Goal: Book appointment/travel/reservation

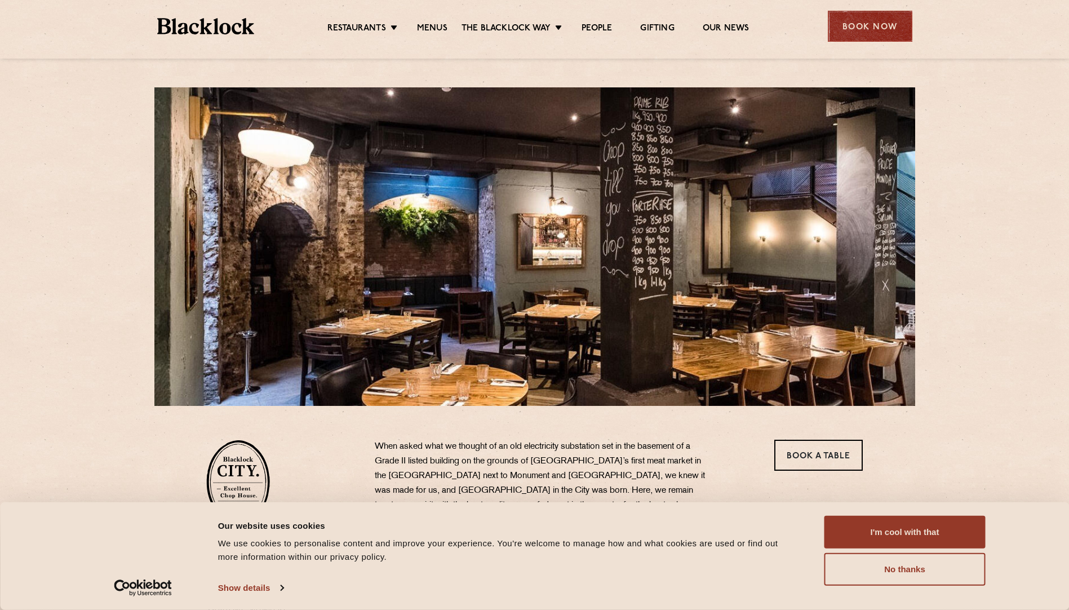
click at [898, 21] on div "Book Now" at bounding box center [870, 26] width 85 height 31
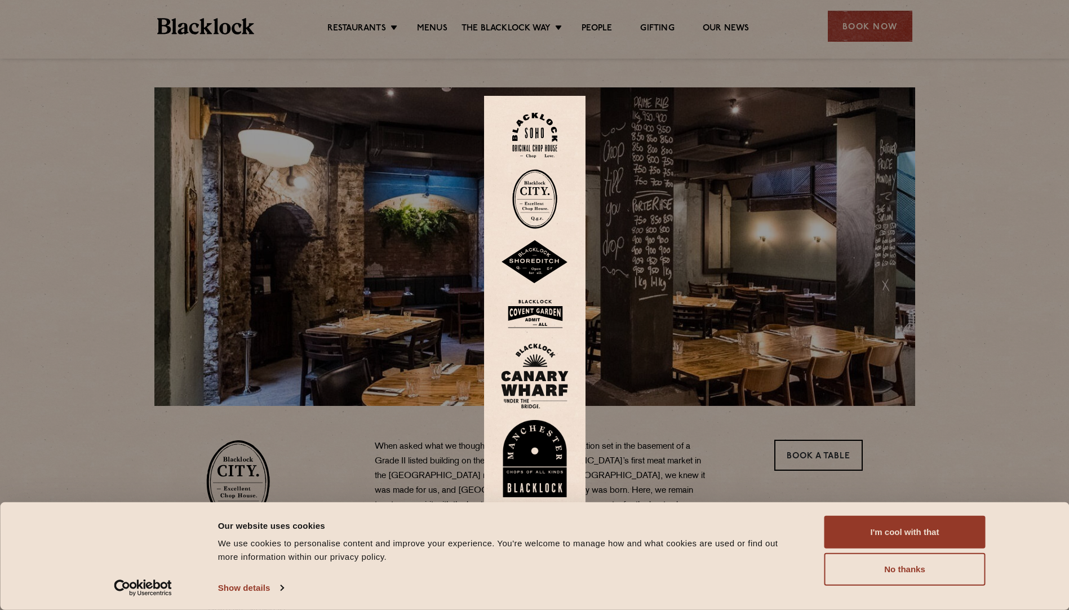
click at [543, 193] on img at bounding box center [534, 199] width 45 height 60
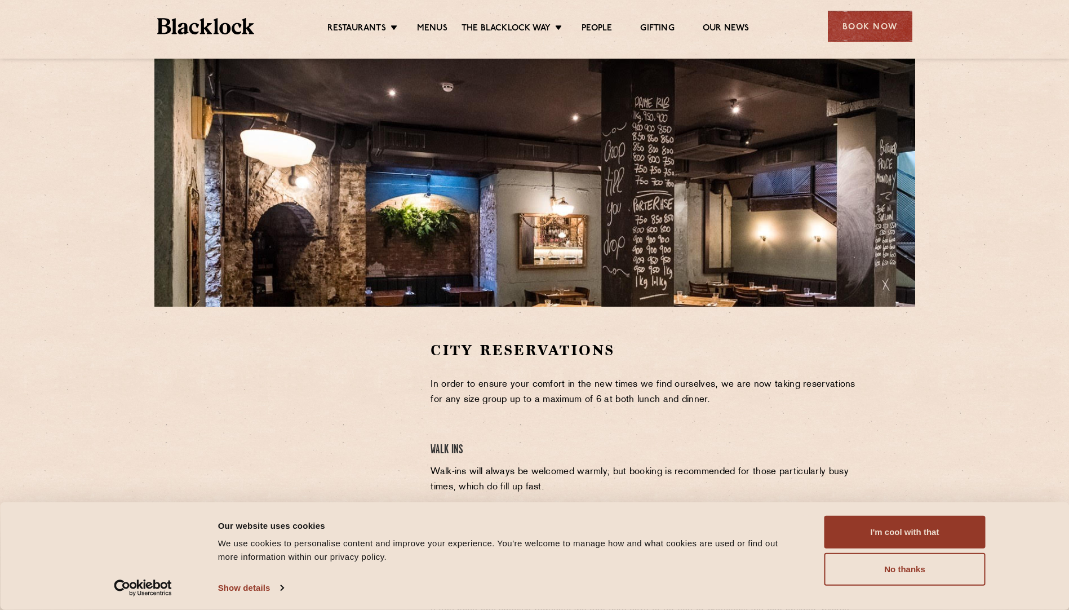
scroll to position [113, 0]
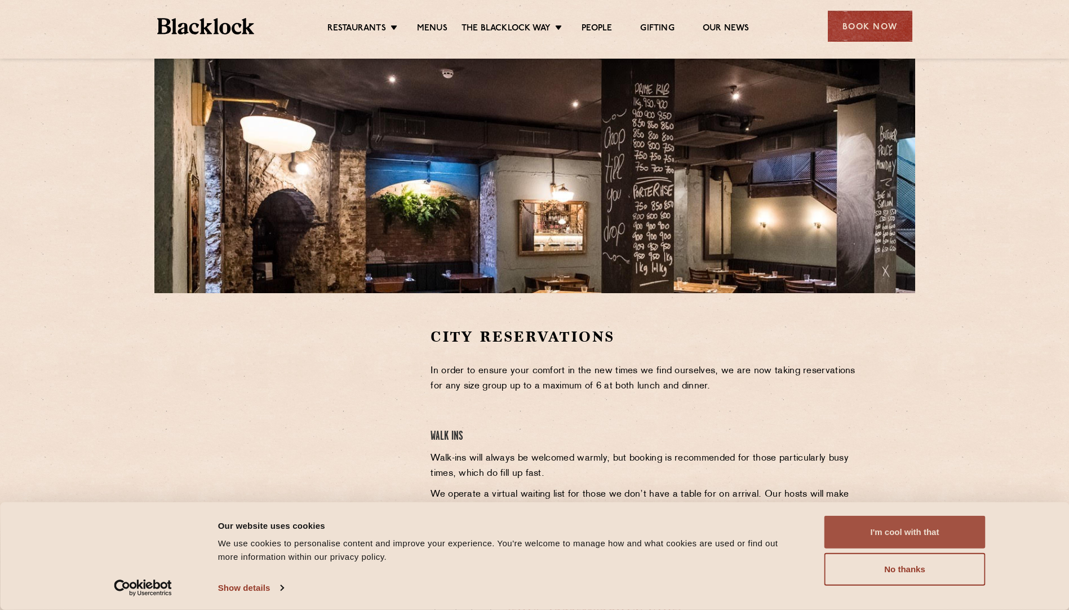
click at [906, 535] on button "I'm cool with that" at bounding box center [904, 532] width 161 height 33
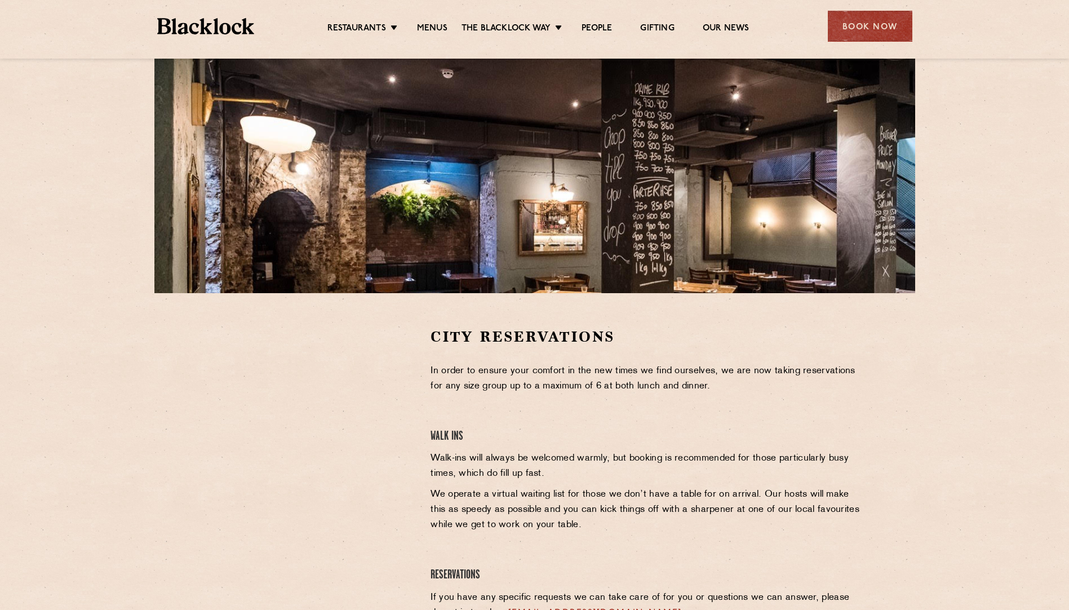
scroll to position [225, 0]
